Goal: Information Seeking & Learning: Learn about a topic

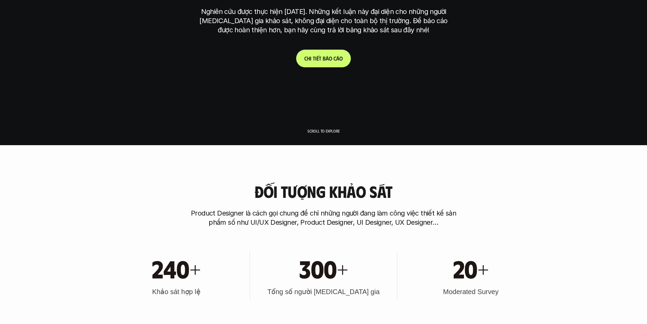
scroll to position [170, 0]
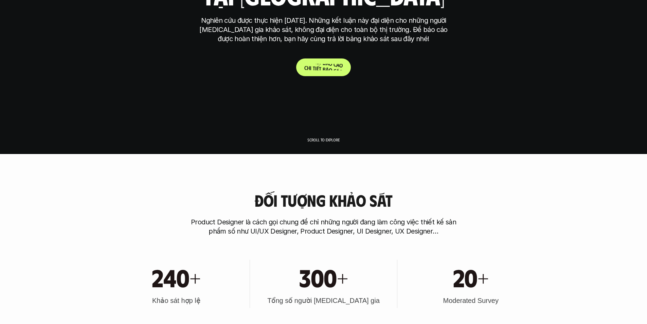
click at [334, 69] on p "C h i t i ế t b á o c á o" at bounding box center [323, 67] width 38 height 6
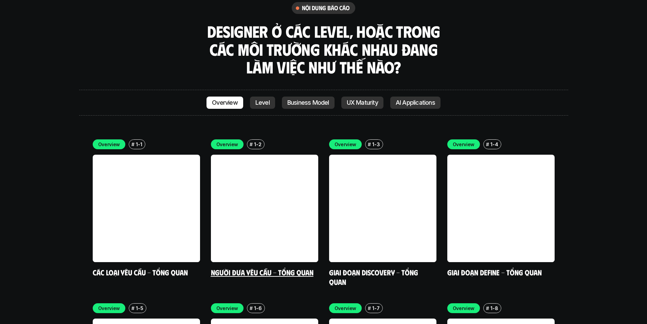
scroll to position [1902, 0]
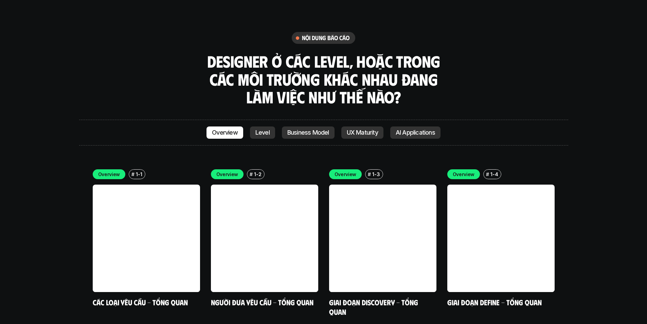
click at [259, 129] on p "Level" at bounding box center [262, 132] width 14 height 7
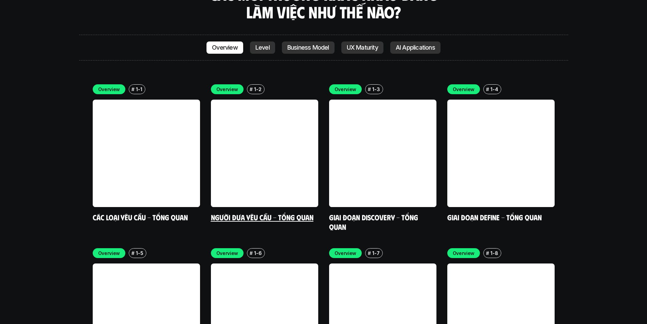
scroll to position [1988, 0]
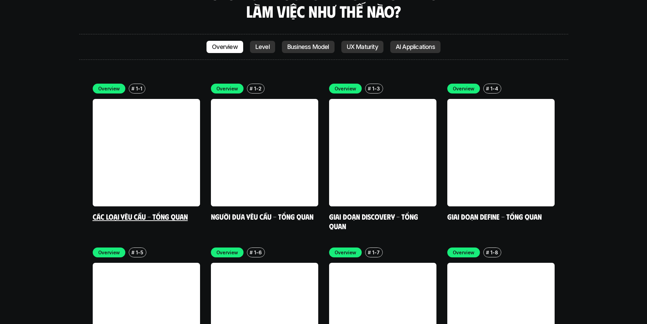
click at [158, 122] on link at bounding box center [146, 152] width 107 height 107
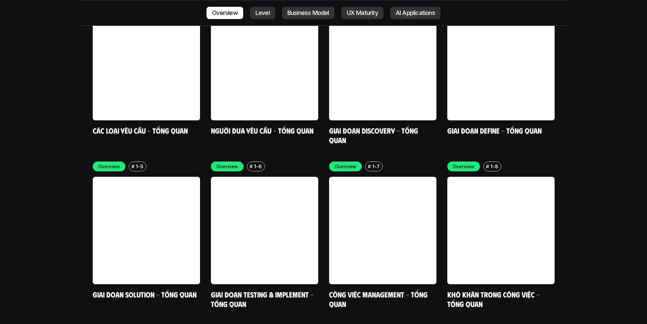
scroll to position [2090, 0]
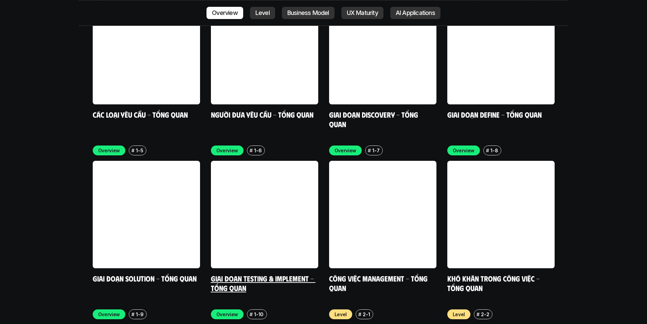
click at [271, 161] on link at bounding box center [264, 214] width 107 height 107
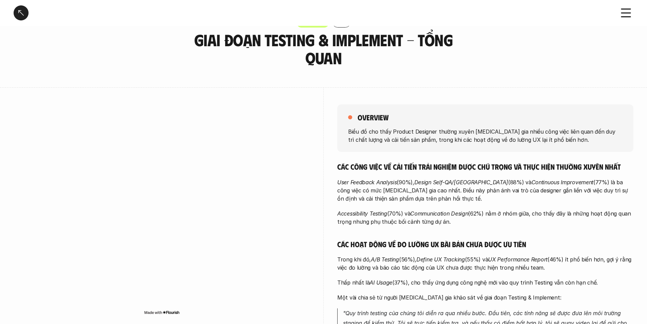
scroll to position [34, 0]
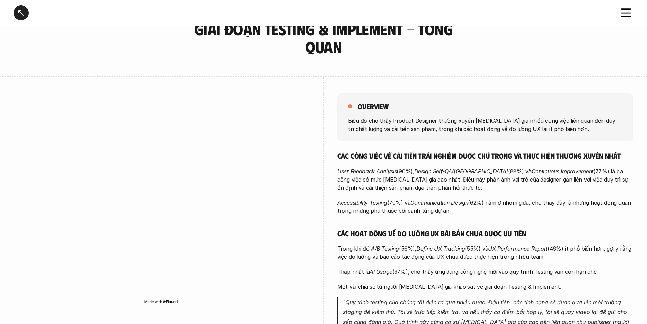
drag, startPoint x: 322, startPoint y: 150, endPoint x: 318, endPoint y: 140, distance: 10.5
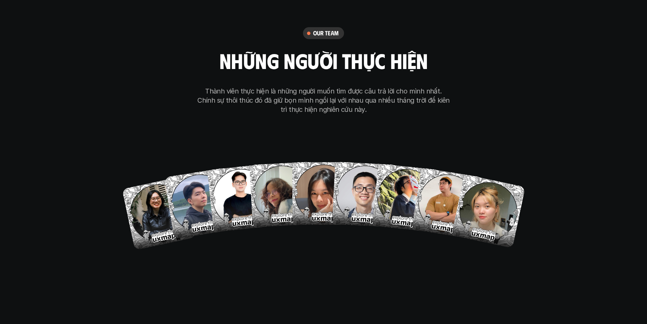
scroll to position [3958, 0]
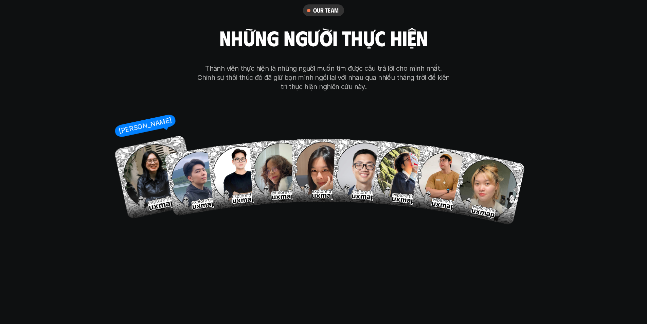
click at [154, 141] on img at bounding box center [156, 177] width 85 height 85
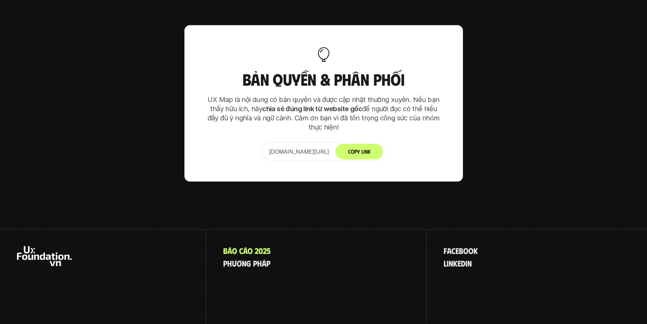
scroll to position [4266, 0]
click at [264, 258] on p "p h ư ơ n g p h á p" at bounding box center [246, 262] width 47 height 9
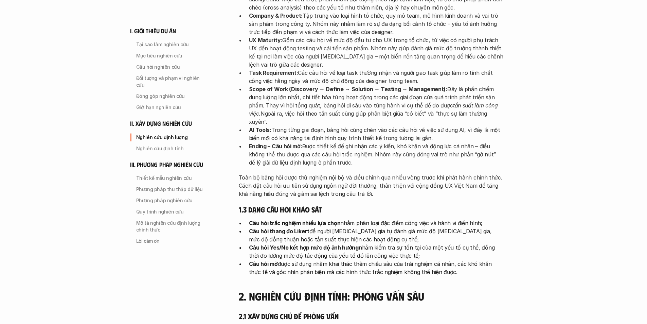
scroll to position [1121, 0]
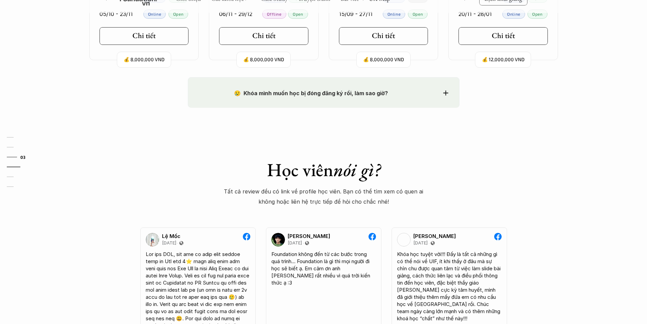
scroll to position [611, 0]
